Goal: Information Seeking & Learning: Find specific fact

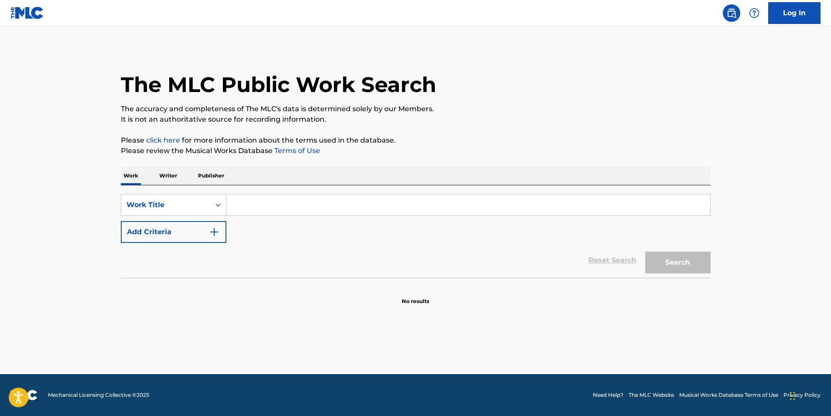
click at [254, 205] on input "Search Form" at bounding box center [468, 205] width 484 height 21
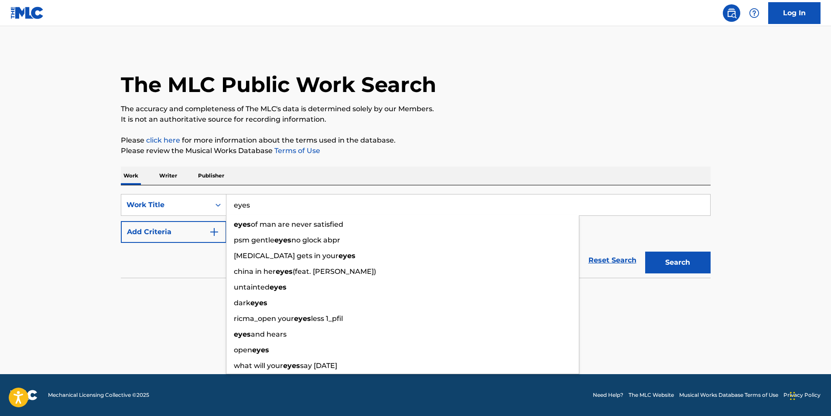
click at [627, 202] on input "eyes" at bounding box center [468, 205] width 484 height 21
type input "eyes"
click at [800, 268] on main "The MLC Public Work Search The accuracy and completeness of The MLC's data is d…" at bounding box center [415, 200] width 831 height 348
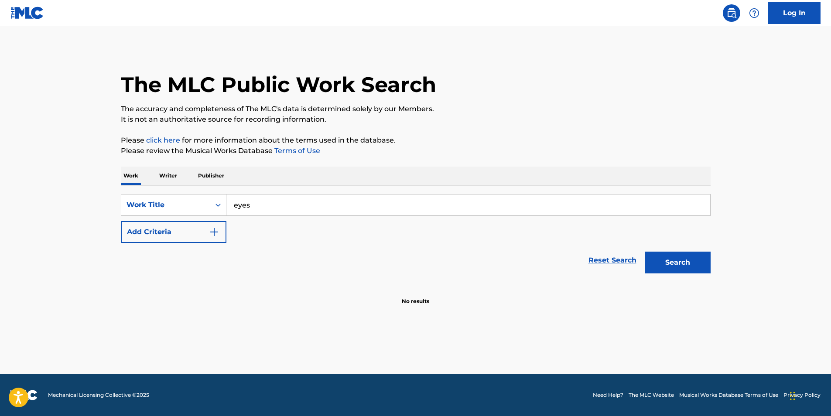
click at [212, 229] on img "Search Form" at bounding box center [214, 232] width 10 height 10
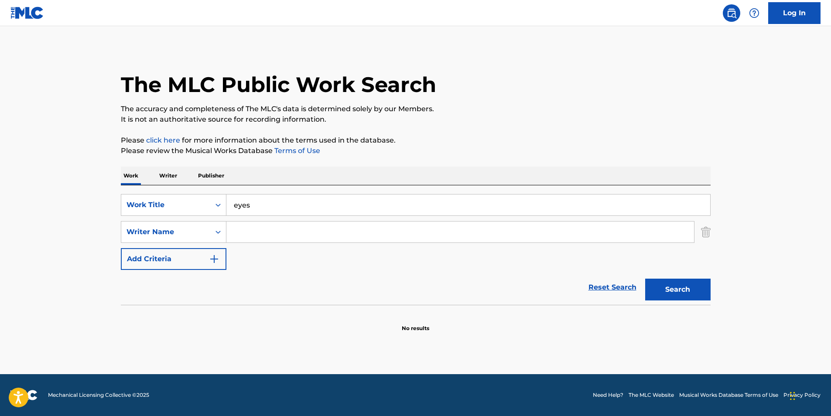
click at [265, 230] on input "Search Form" at bounding box center [460, 232] width 468 height 21
type input "anthony louis brown"
click at [679, 289] on button "Search" at bounding box center [677, 290] width 65 height 22
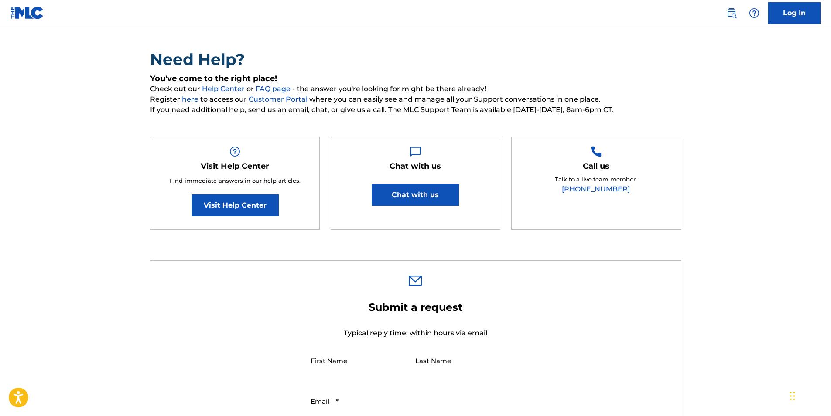
scroll to position [44, 0]
